Goal: Information Seeking & Learning: Learn about a topic

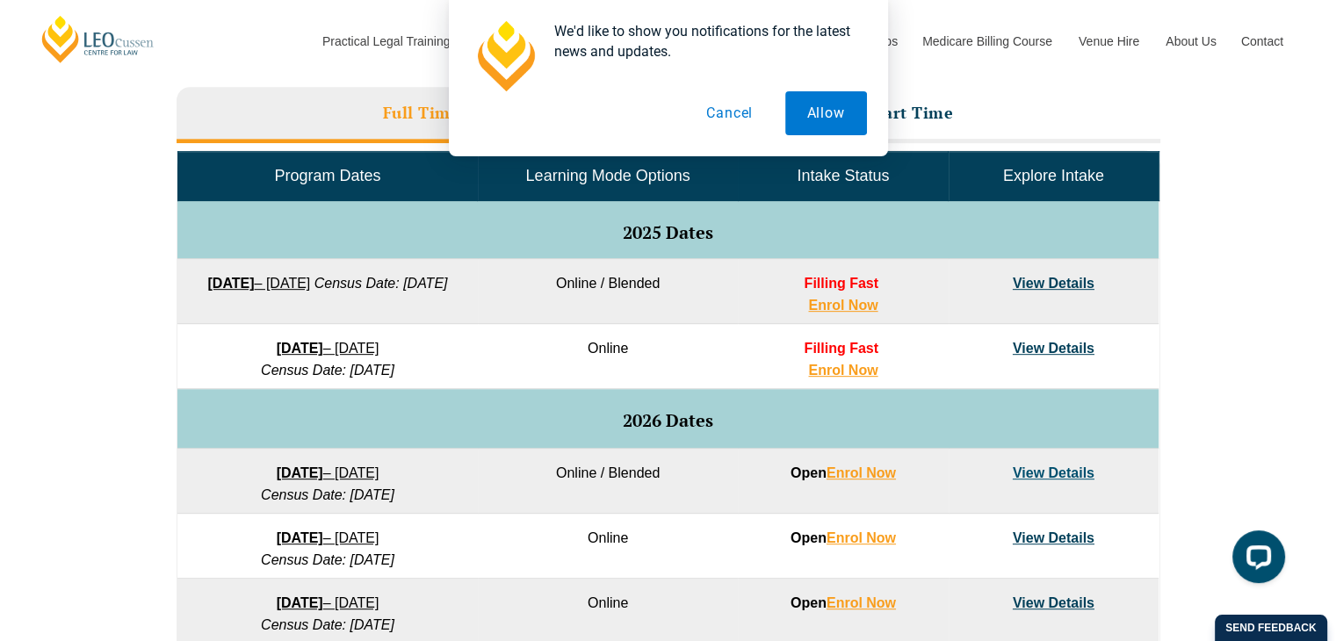
click at [736, 121] on button "Cancel" at bounding box center [729, 113] width 90 height 44
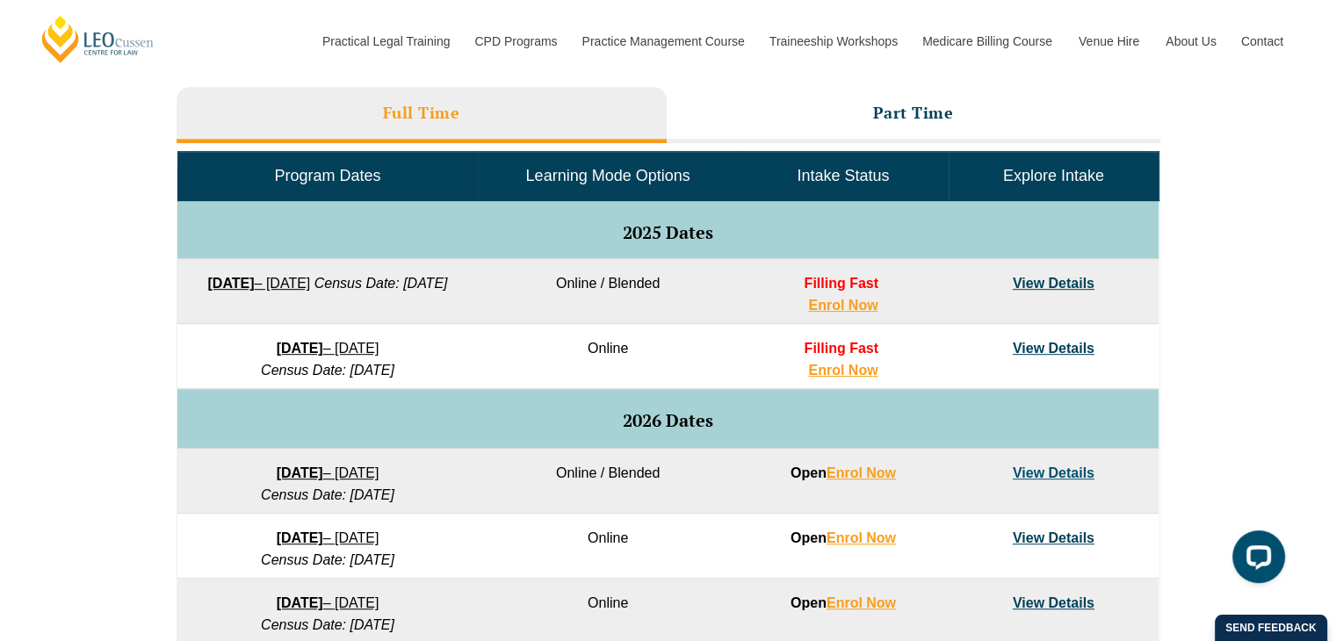
click at [1062, 284] on link "View Details" at bounding box center [1054, 283] width 82 height 15
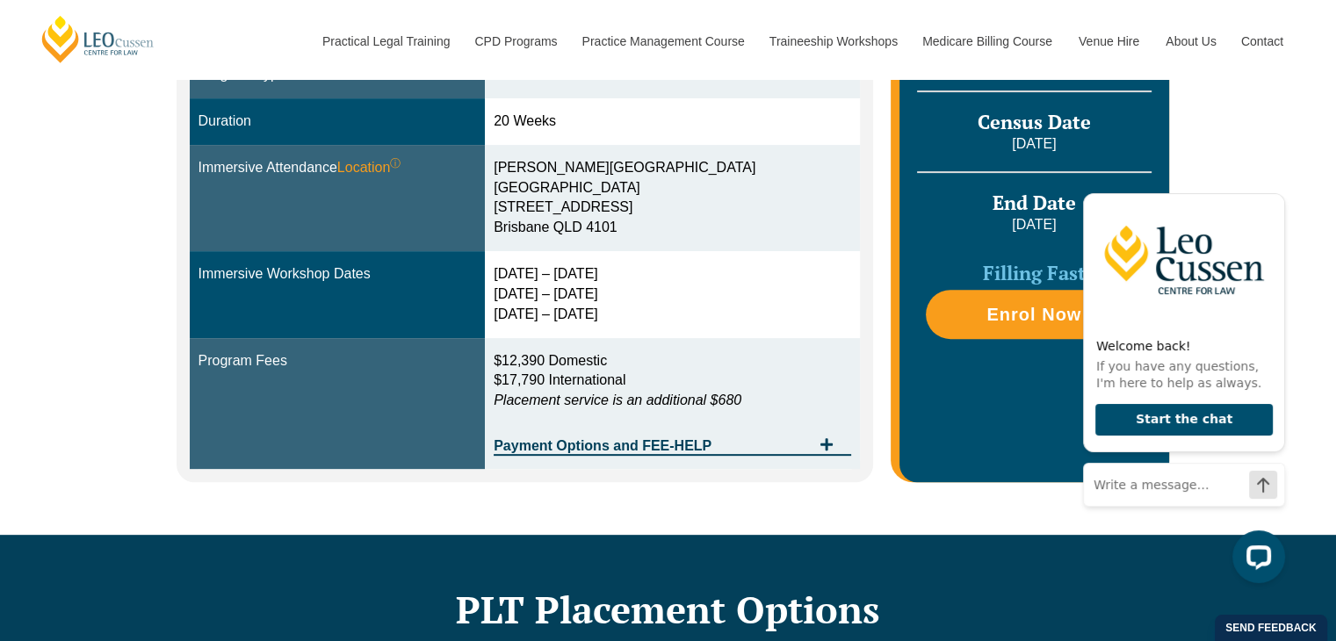
scroll to position [703, 0]
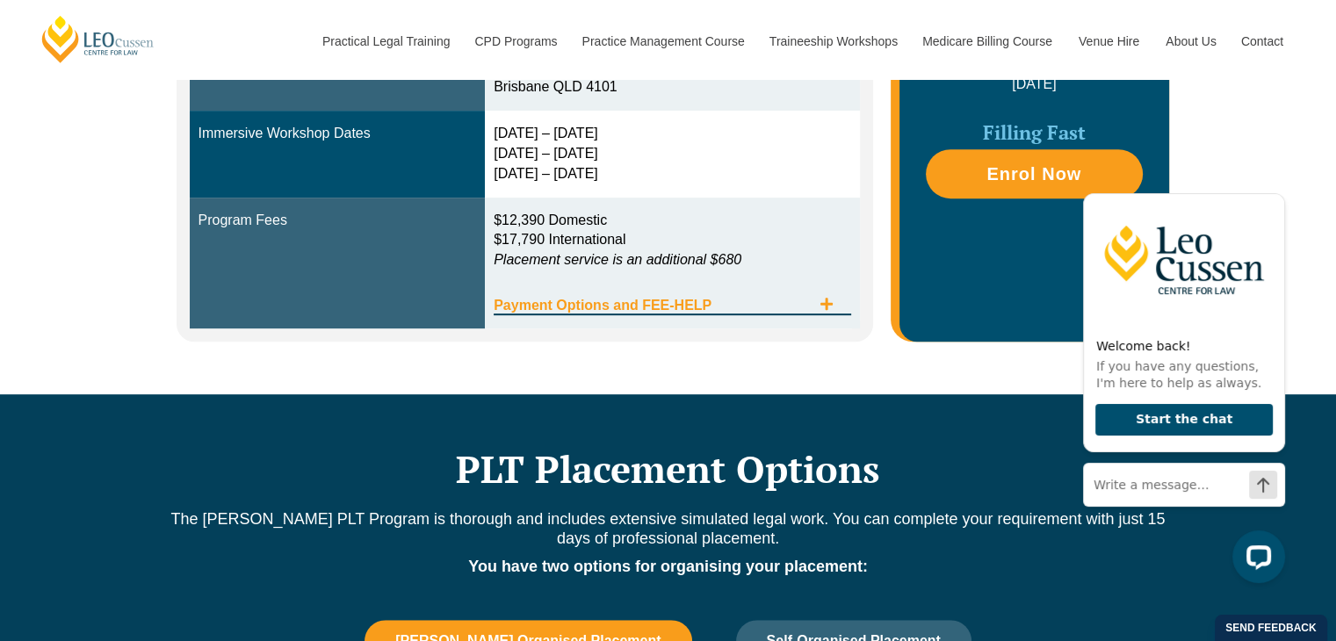
click at [818, 309] on span "Tabs. Open items with Enter or Space, close with Escape and navigate using the …" at bounding box center [827, 305] width 32 height 17
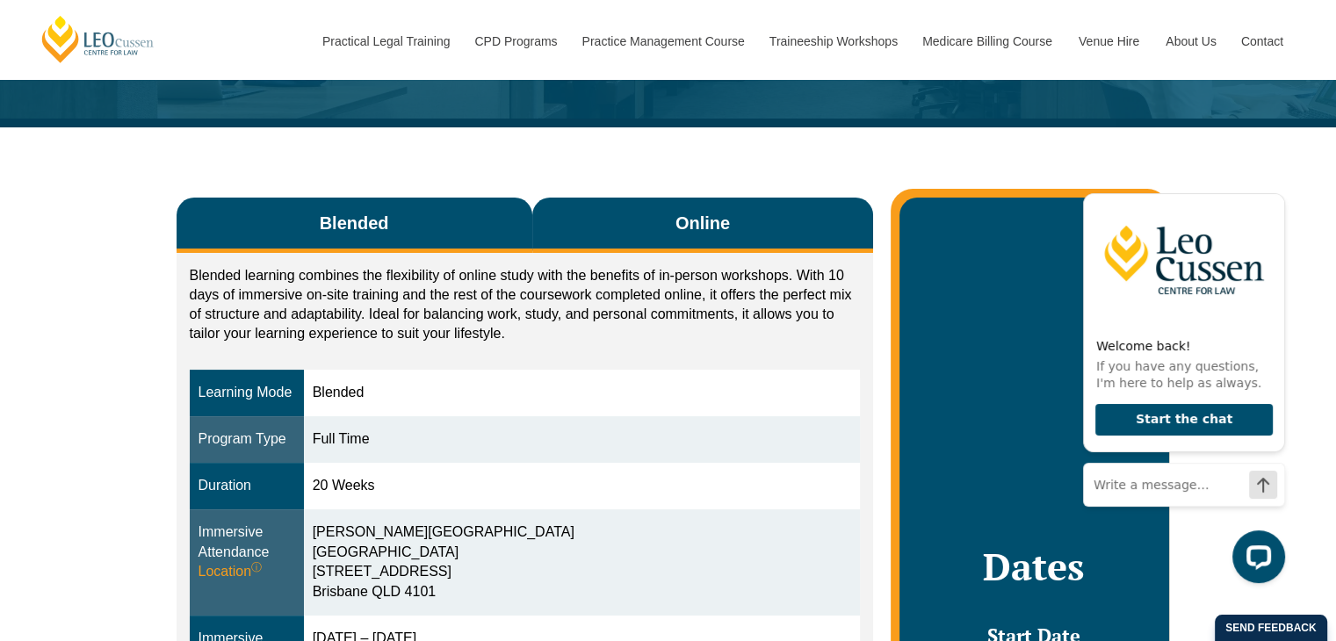
scroll to position [176, 0]
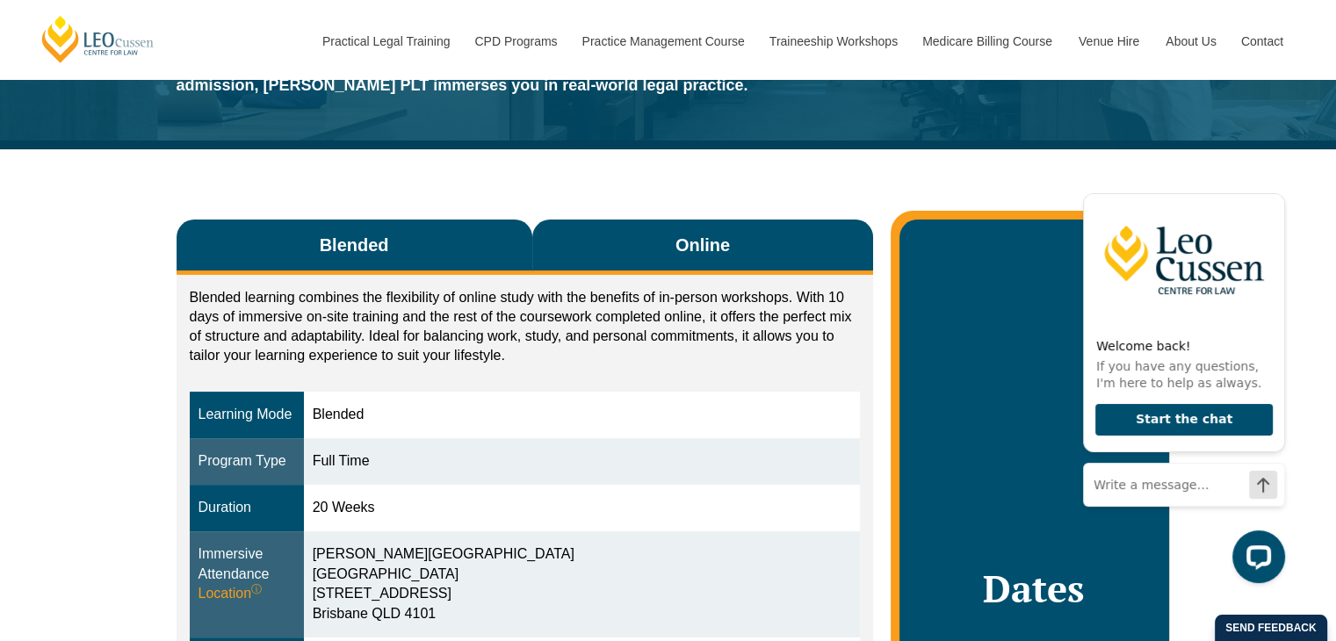
click at [668, 240] on button "Online" at bounding box center [703, 247] width 342 height 55
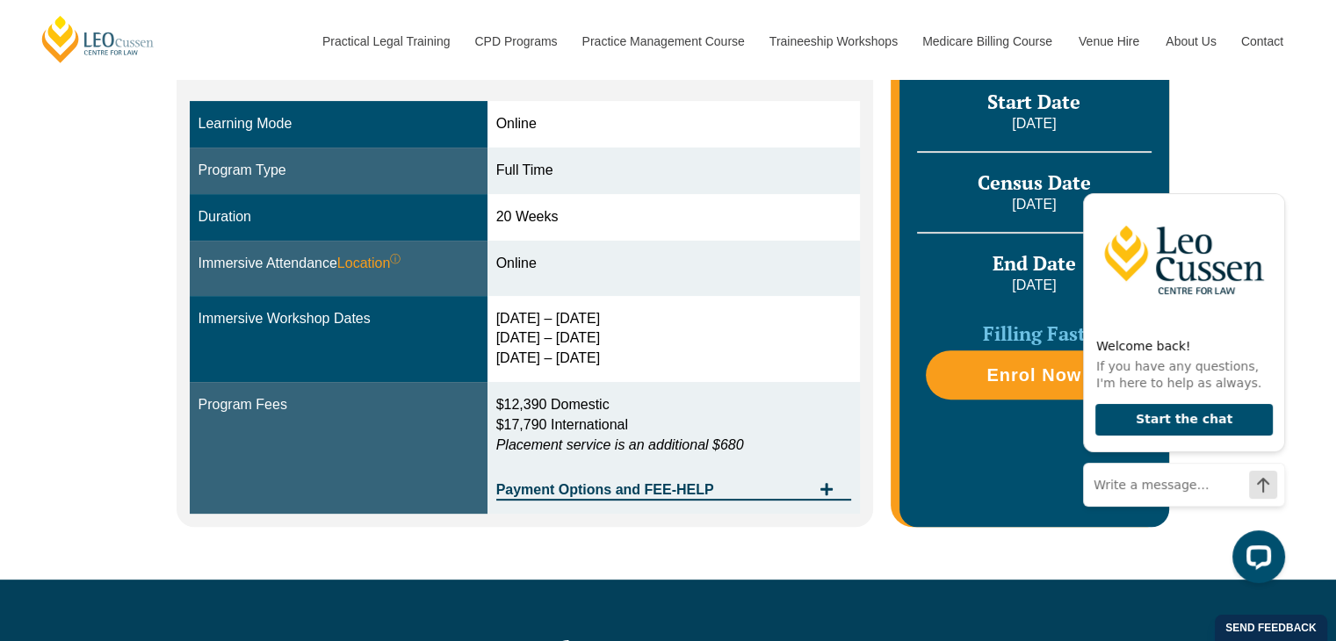
scroll to position [703, 0]
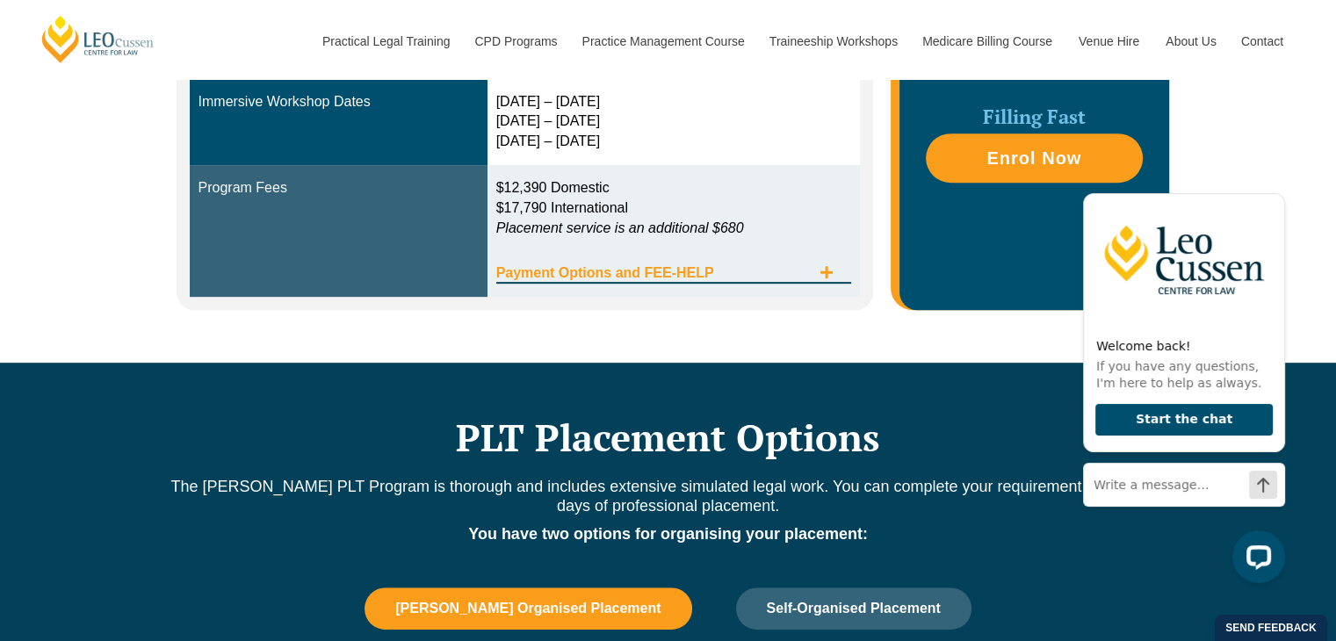
click at [573, 270] on span "Payment Options and FEE-HELP" at bounding box center [653, 273] width 315 height 14
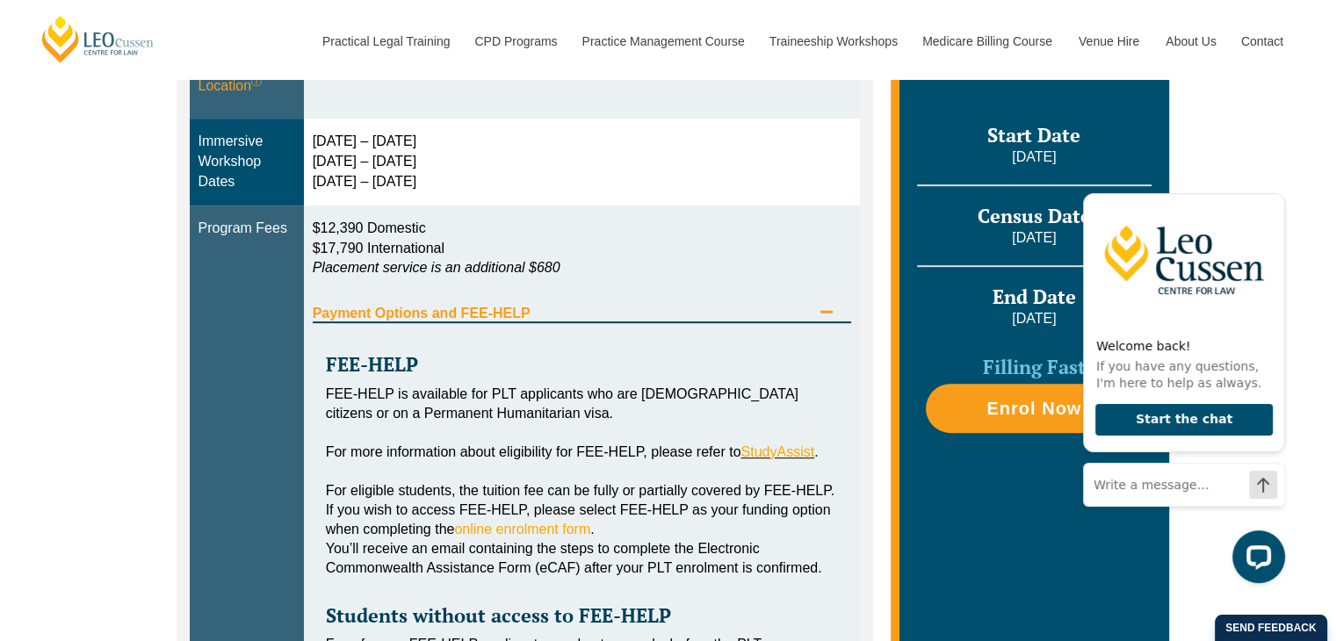
click at [547, 306] on span "Payment Options and FEE-HELP" at bounding box center [562, 313] width 499 height 14
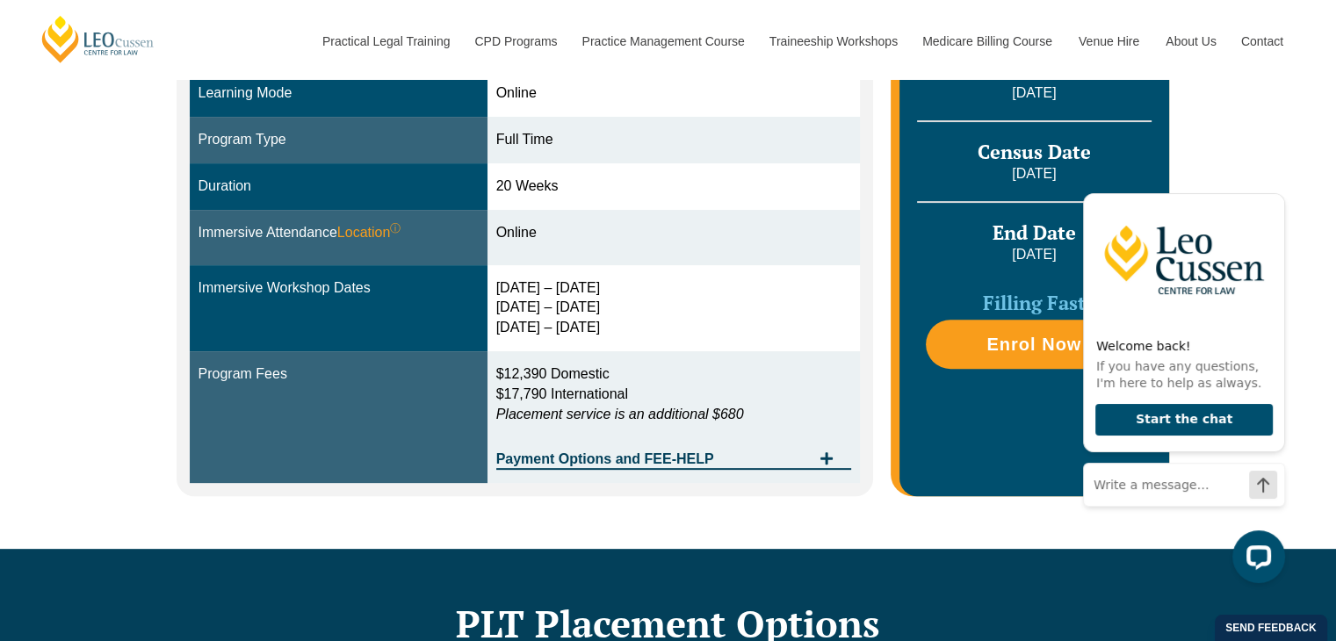
scroll to position [527, 0]
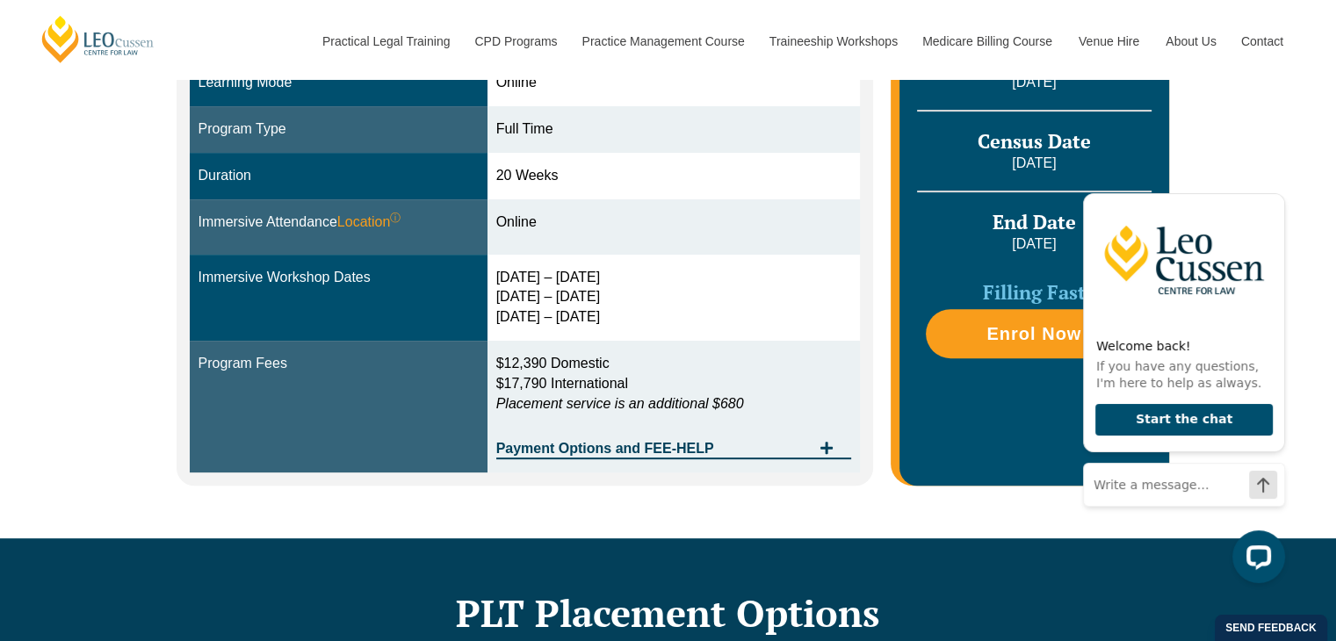
click at [242, 364] on div "Program Fees" at bounding box center [338, 364] width 280 height 20
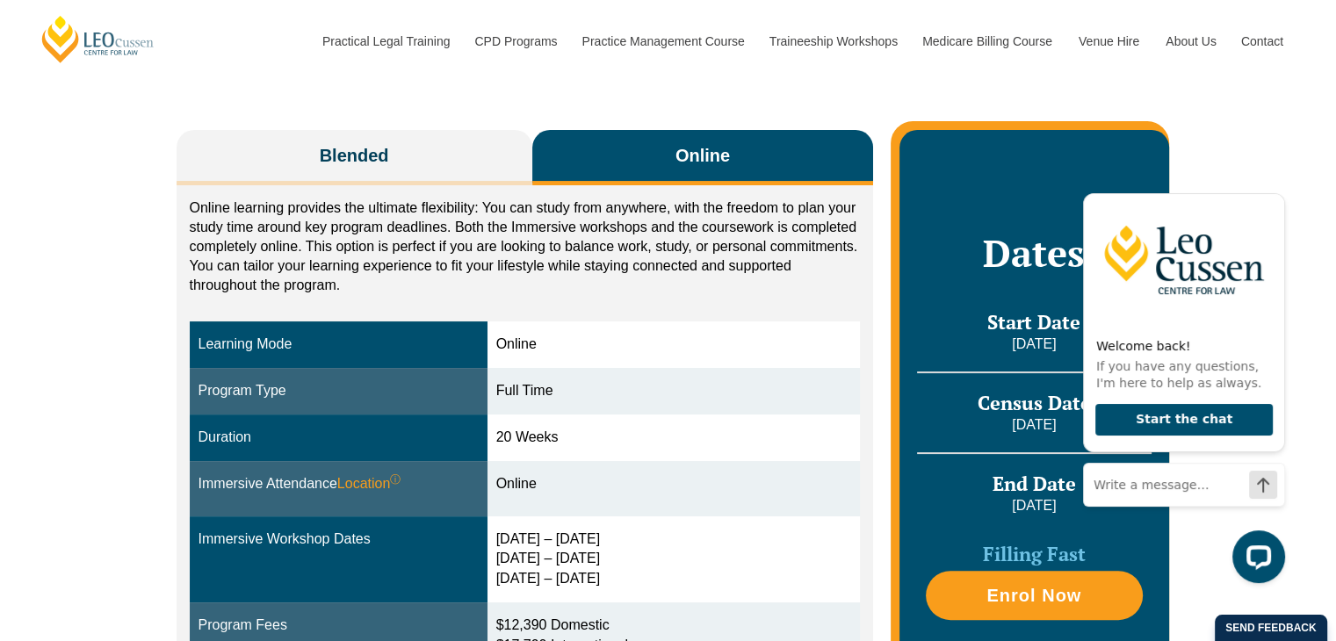
scroll to position [263, 0]
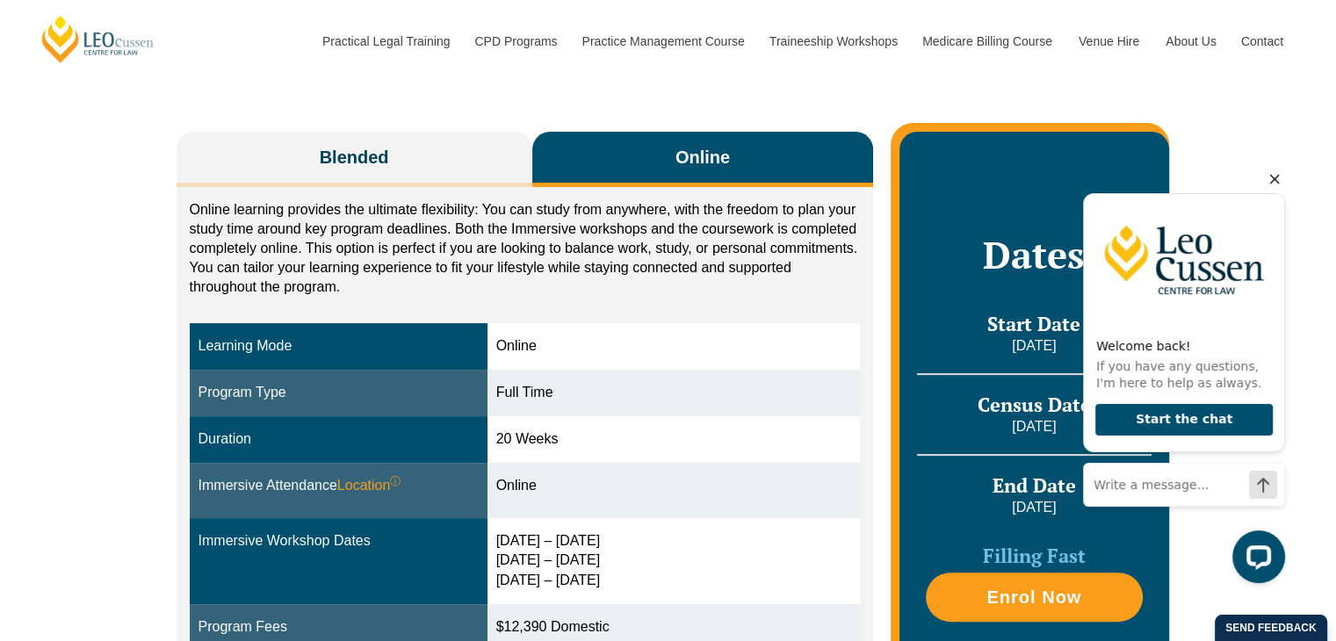
click at [1271, 174] on icon "Hide greeting" at bounding box center [1274, 179] width 21 height 21
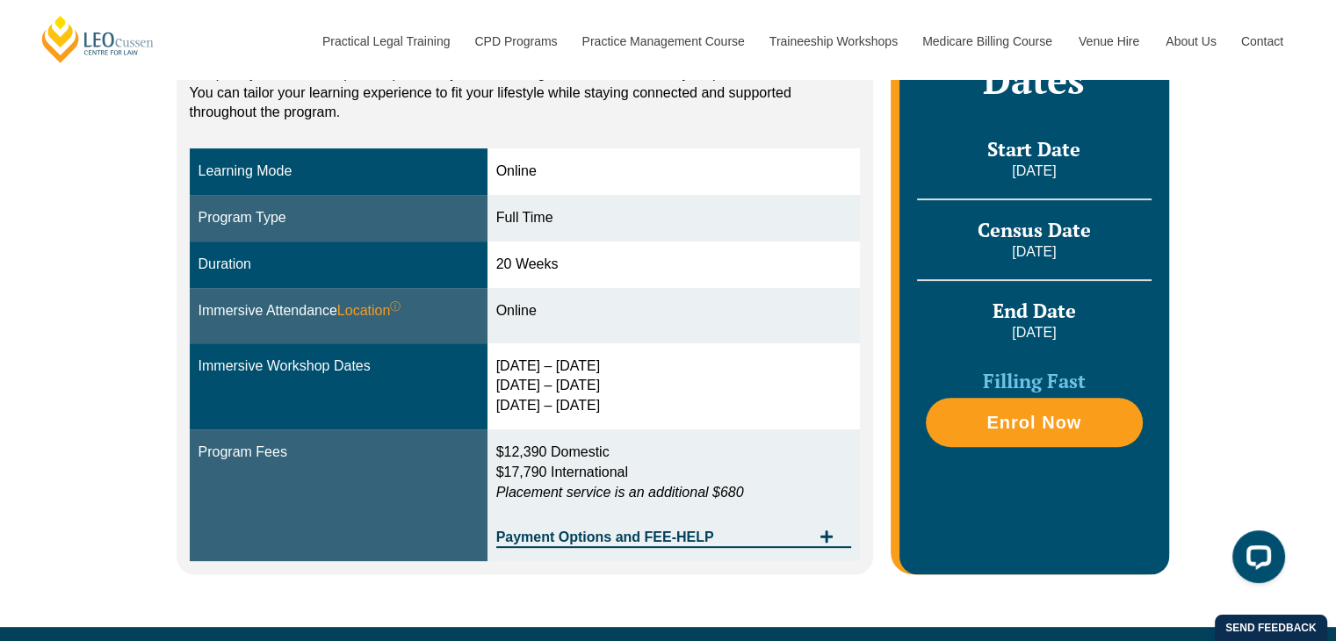
scroll to position [439, 0]
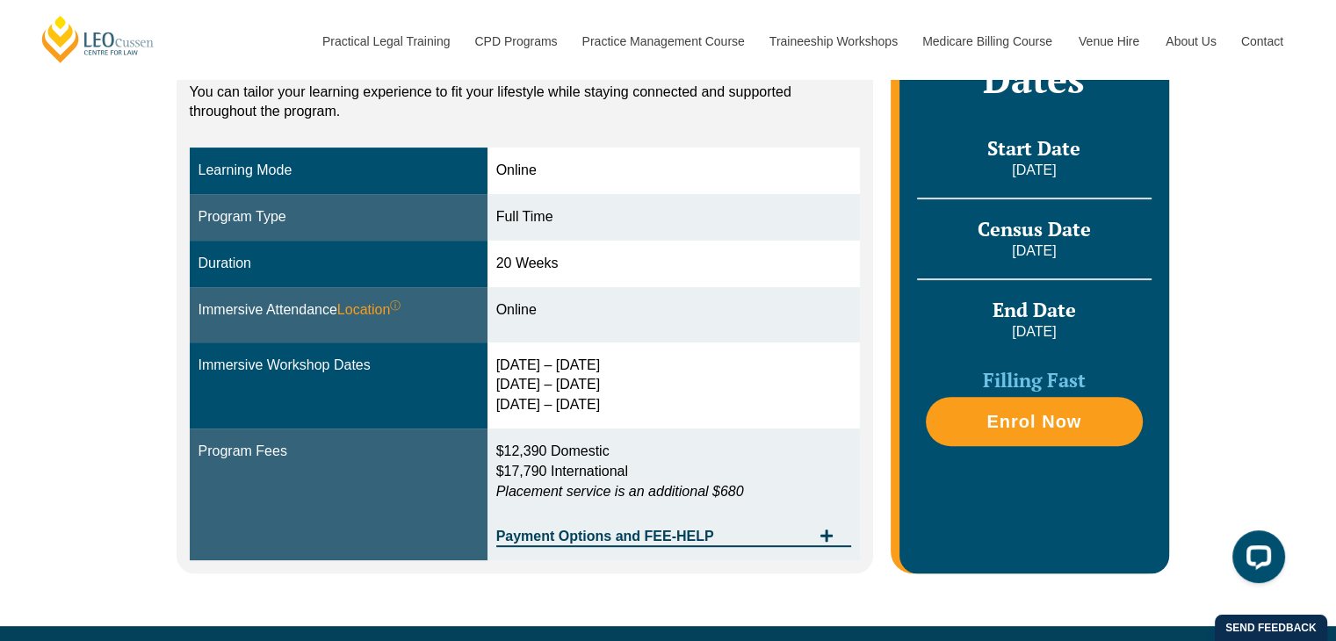
drag, startPoint x: 499, startPoint y: 259, endPoint x: 588, endPoint y: 258, distance: 89.6
click at [588, 258] on td "20 Weeks" at bounding box center [673, 264] width 373 height 47
click at [583, 301] on div "Online" at bounding box center [674, 310] width 356 height 20
click at [675, 536] on span "Payment Options and FEE-HELP" at bounding box center [653, 537] width 315 height 14
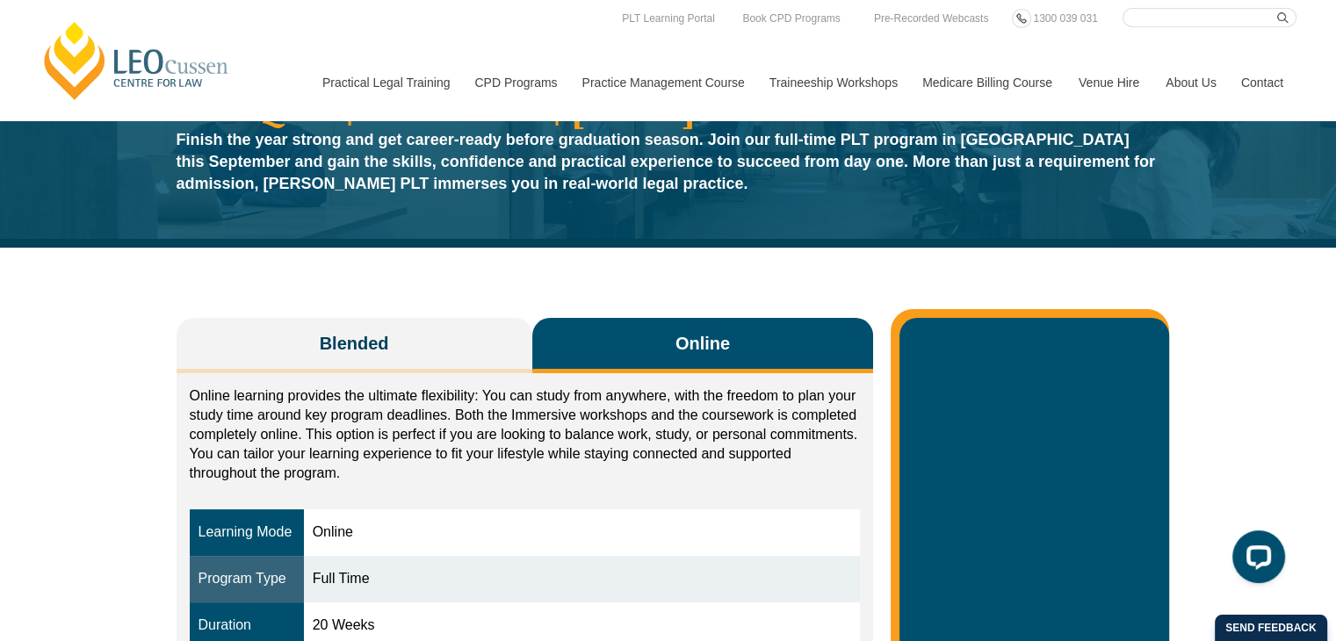
scroll to position [0, 0]
